Goal: Navigation & Orientation: Find specific page/section

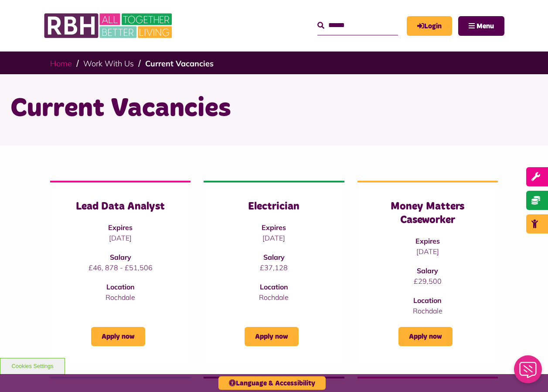
click at [57, 60] on link "Home" at bounding box center [61, 63] width 22 height 10
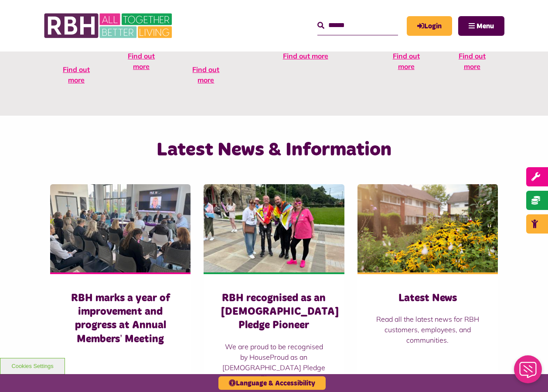
scroll to position [480, 0]
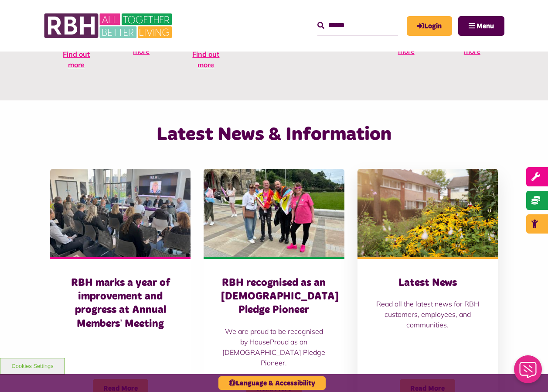
click at [442, 379] on span "Read More" at bounding box center [427, 388] width 55 height 19
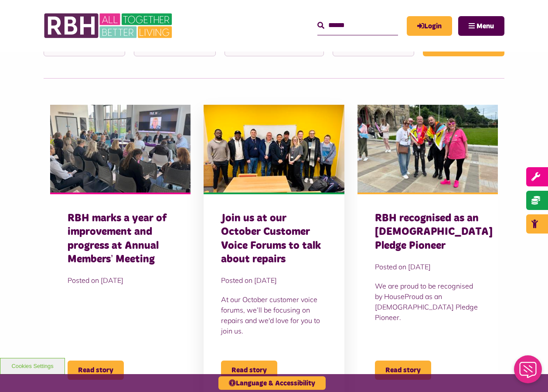
scroll to position [218, 0]
